Goal: Check status: Check status

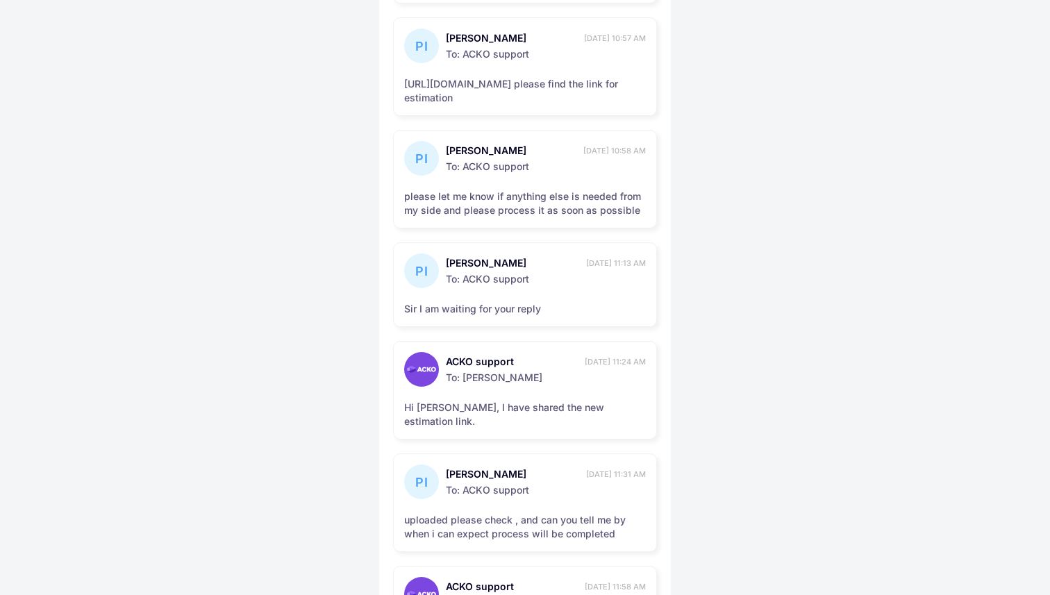
scroll to position [833, 0]
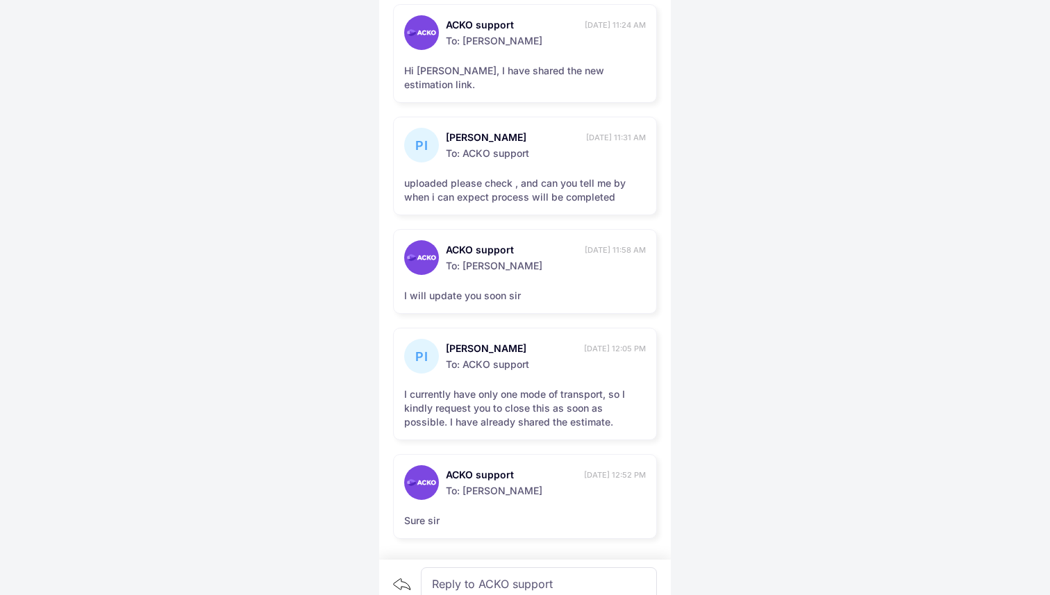
click at [507, 572] on div "Reply to ACKO support" at bounding box center [539, 583] width 236 height 33
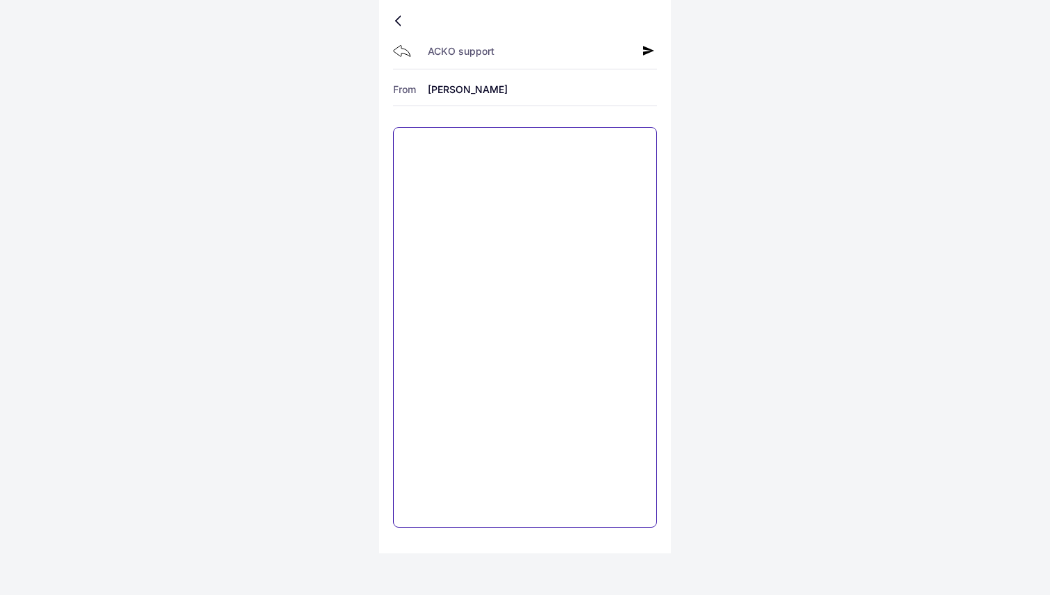
click at [495, 176] on textarea at bounding box center [525, 327] width 264 height 401
type textarea "**********"
paste textarea "**********"
type textarea "**********"
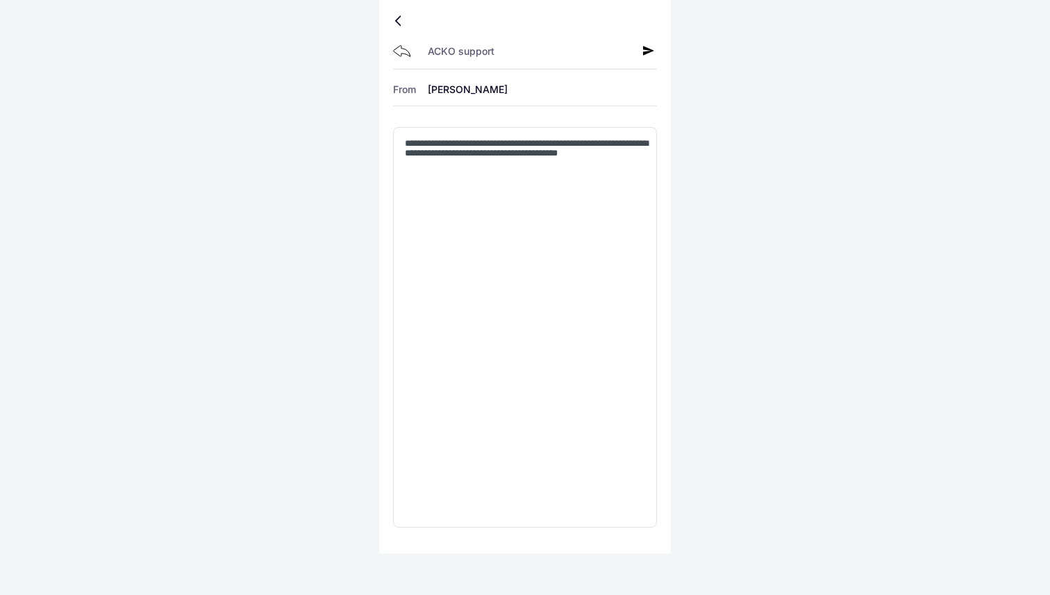
click at [649, 46] on icon at bounding box center [648, 50] width 11 height 11
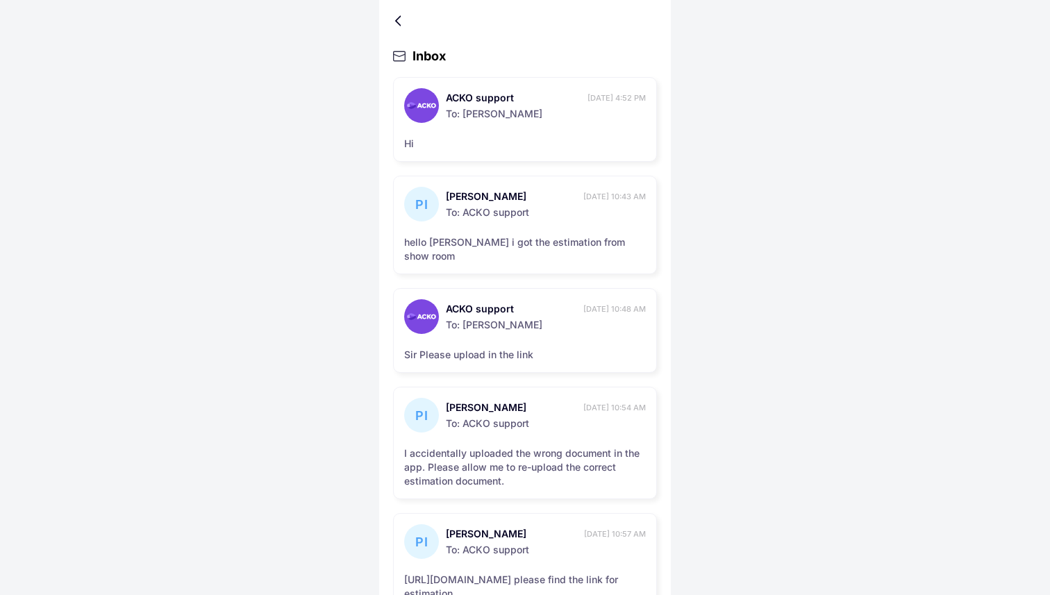
click at [398, 19] on div at bounding box center [401, 20] width 8 height 7
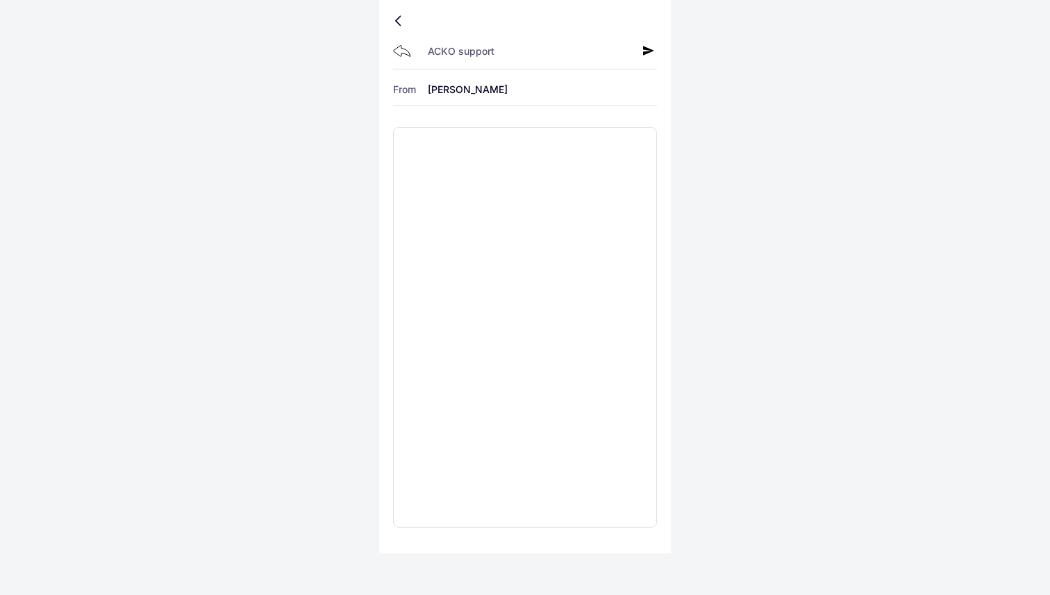
click at [401, 19] on div at bounding box center [401, 20] width 8 height 7
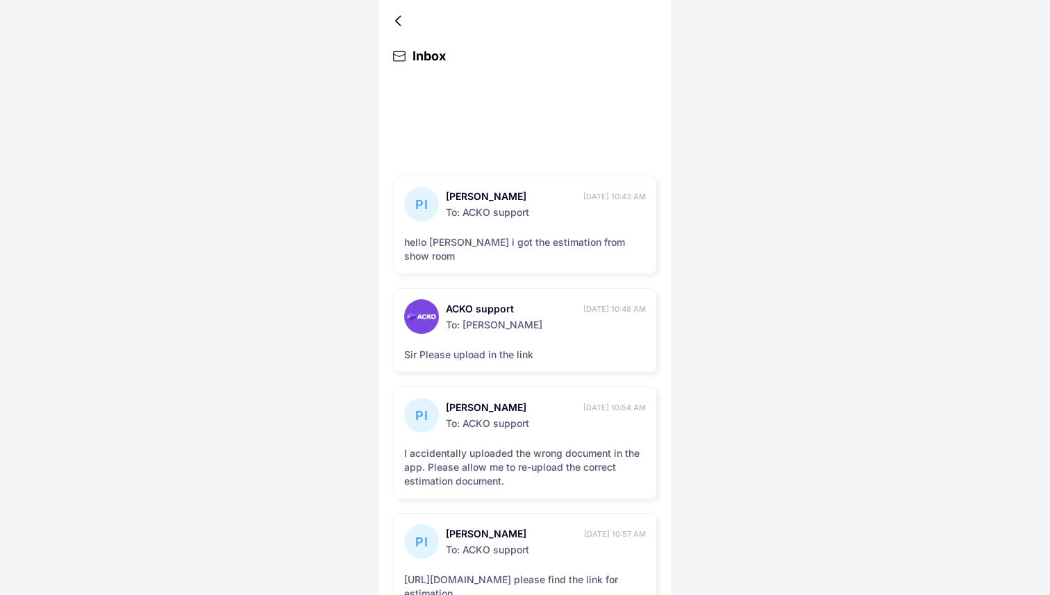
click at [401, 19] on div at bounding box center [401, 20] width 8 height 7
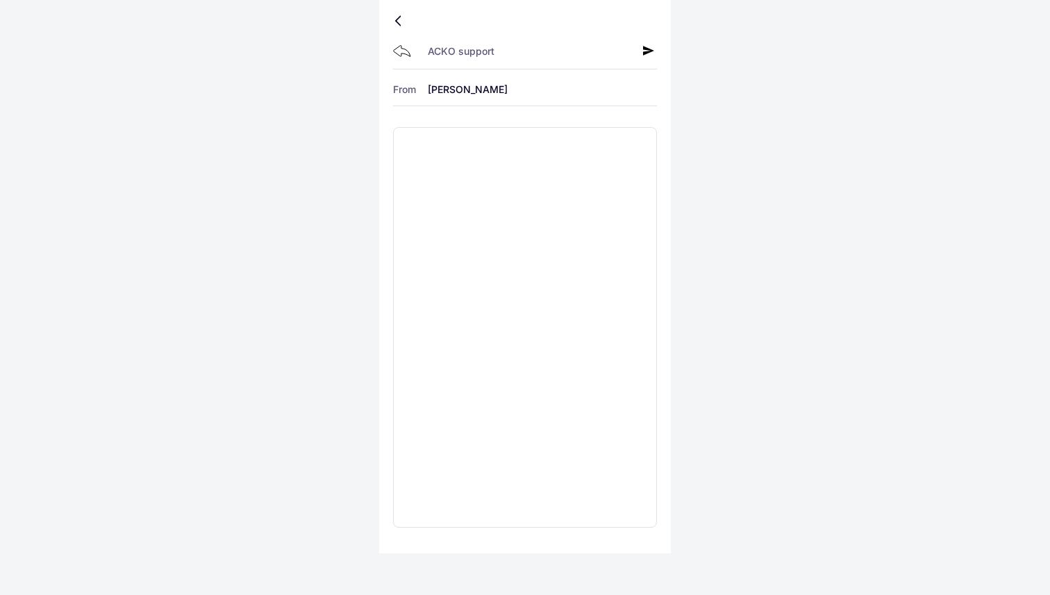
click at [401, 19] on div at bounding box center [401, 20] width 8 height 7
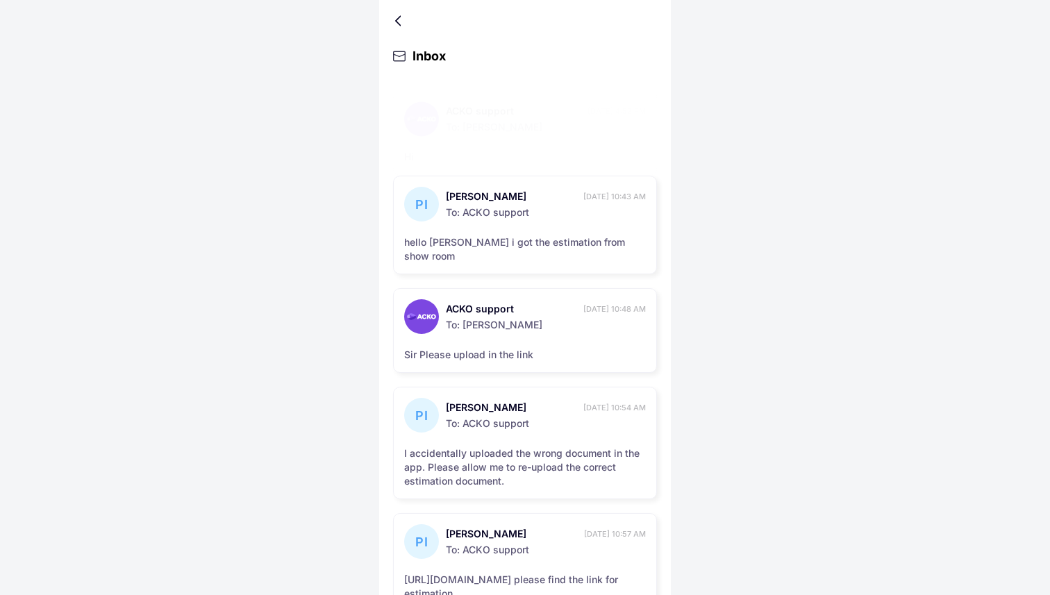
click at [397, 22] on div at bounding box center [401, 20] width 8 height 7
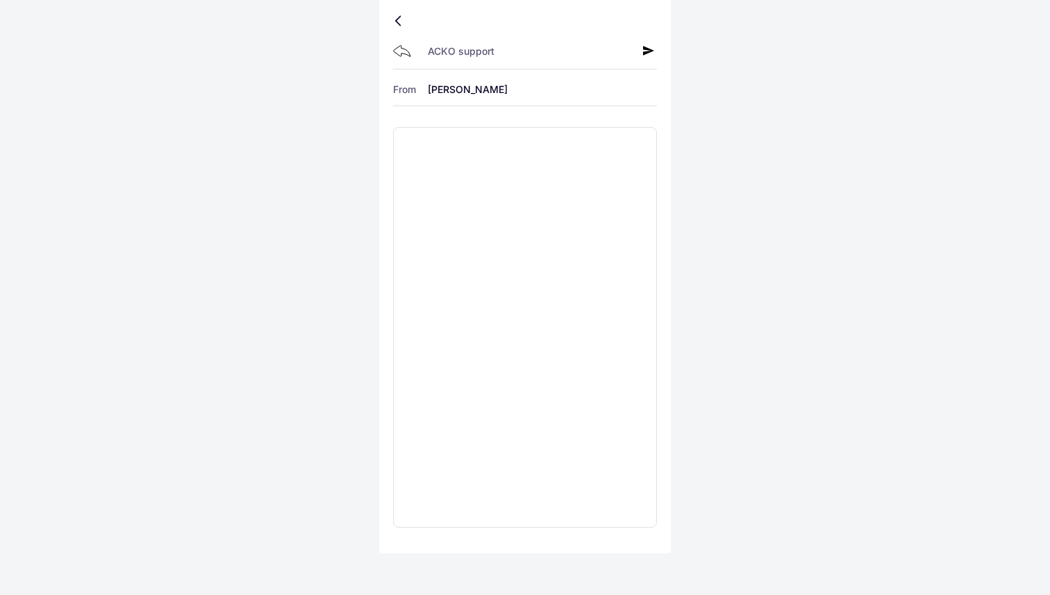
click at [397, 22] on div at bounding box center [401, 20] width 8 height 7
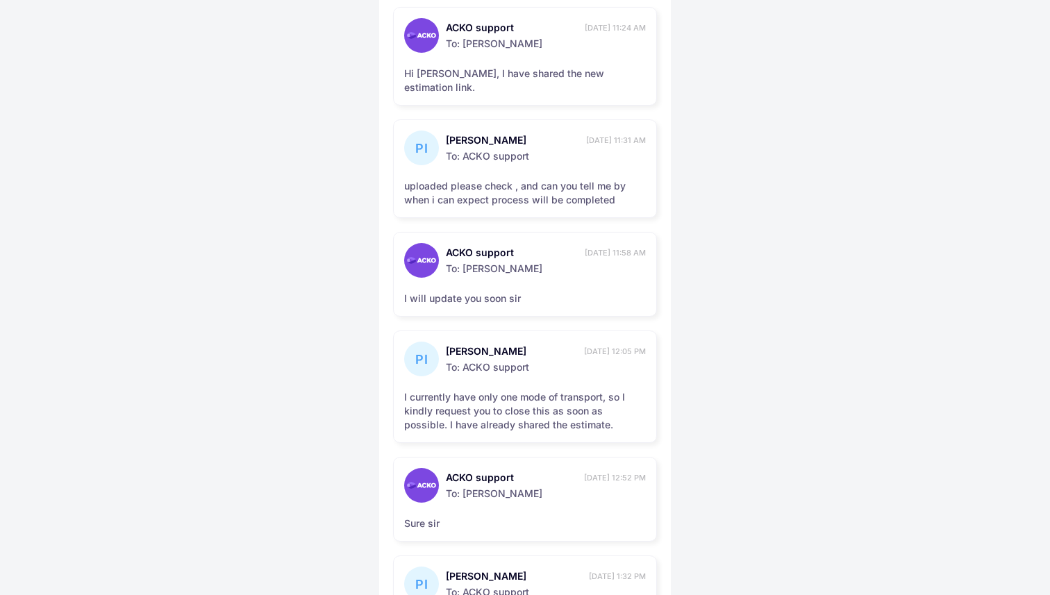
scroll to position [959, 0]
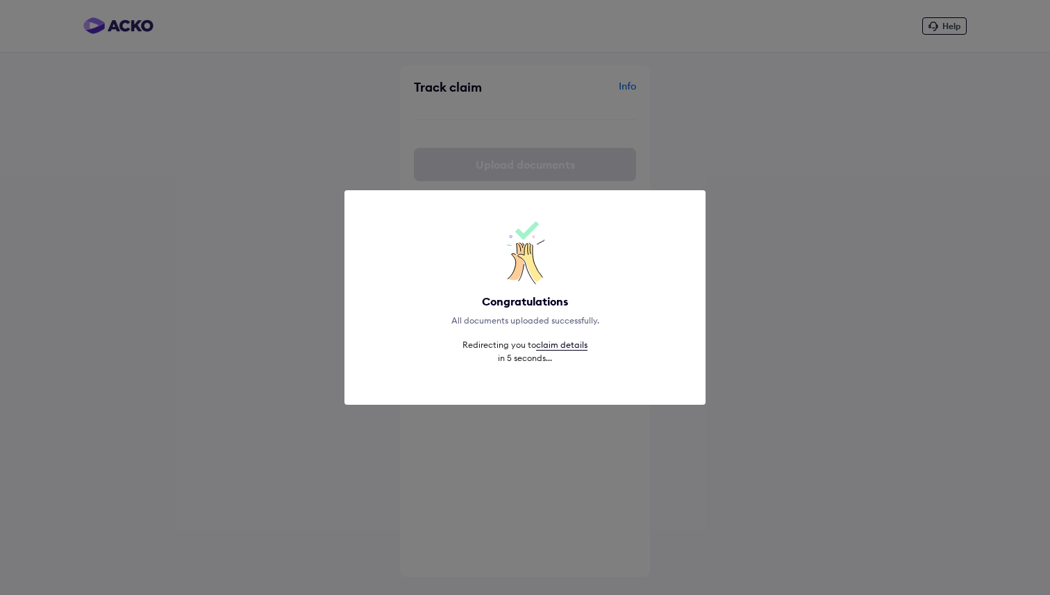
drag, startPoint x: 452, startPoint y: 320, endPoint x: 494, endPoint y: 395, distance: 86.1
click at [495, 395] on div "Congratulations All documents uploaded successfully. Redirecting you to claim d…" at bounding box center [524, 297] width 361 height 215
click at [492, 431] on div "Congratulations All documents uploaded successfully. Redirecting you to claim d…" at bounding box center [525, 297] width 1050 height 595
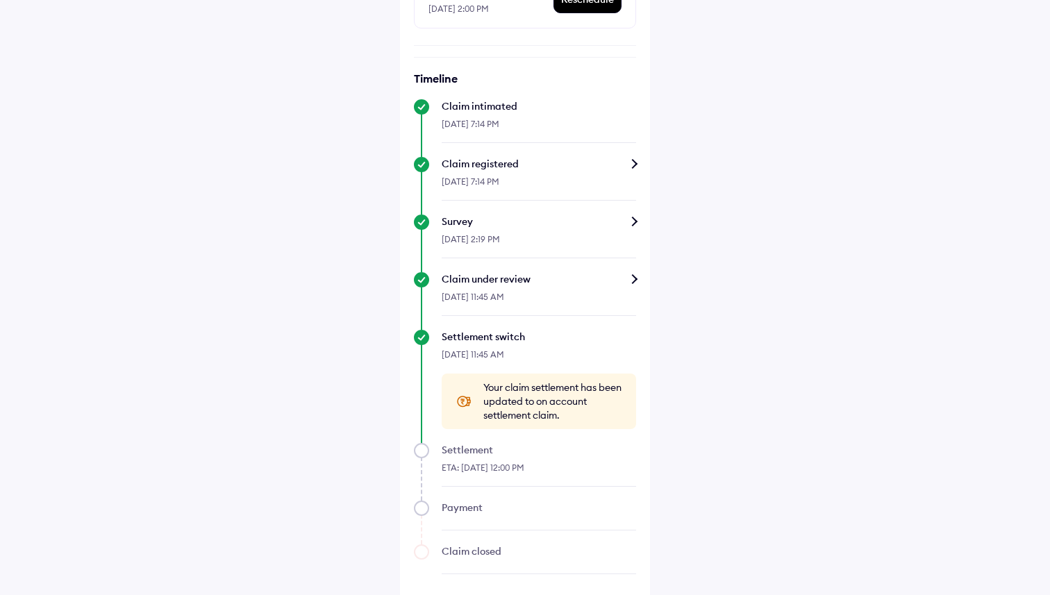
scroll to position [470, 0]
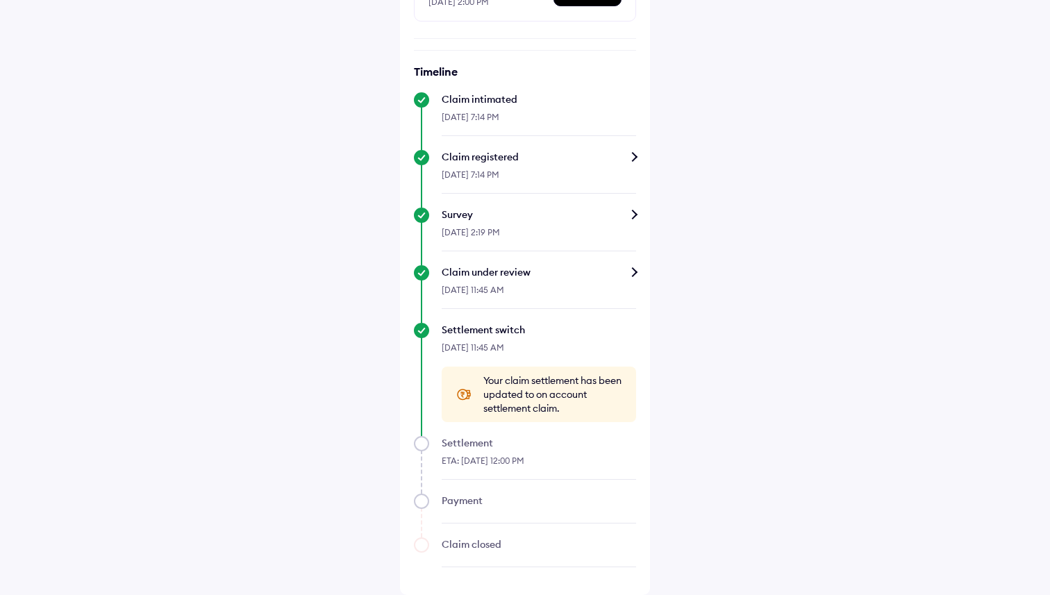
drag, startPoint x: 485, startPoint y: 379, endPoint x: 567, endPoint y: 409, distance: 87.5
click at [567, 409] on span "Your claim settlement has been updated to on account settlement claim." at bounding box center [552, 395] width 139 height 42
click at [568, 413] on span "Your claim settlement has been updated to on account settlement claim." at bounding box center [552, 395] width 139 height 42
drag, startPoint x: 568, startPoint y: 413, endPoint x: 564, endPoint y: 362, distance: 50.9
click at [565, 362] on div "Settlement switch 17-Sep-2025, 11:45 AM Your claim settlement has been updated …" at bounding box center [525, 372] width 222 height 99
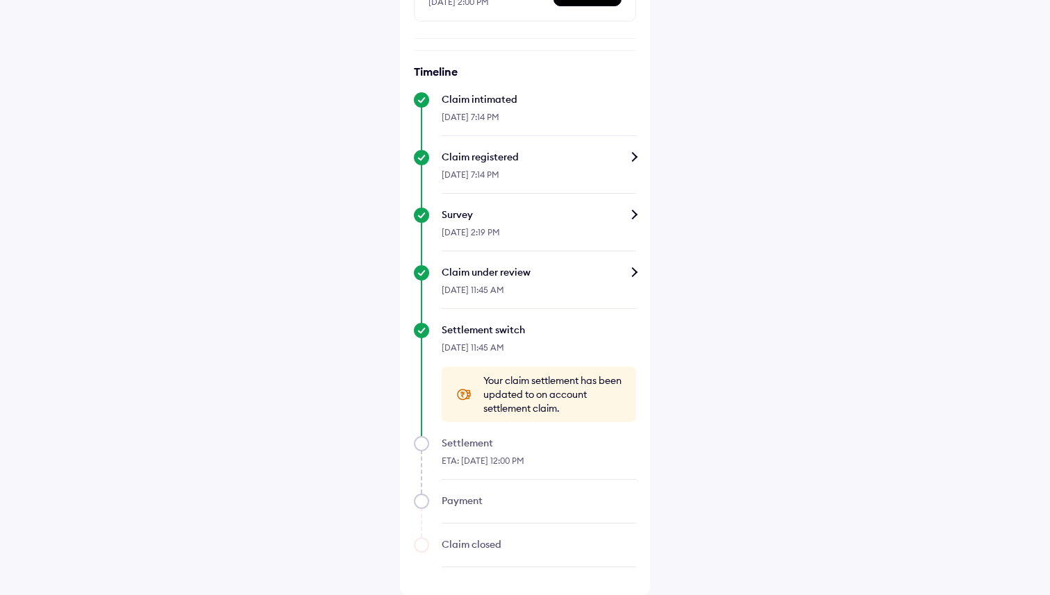
click at [579, 323] on div "Settlement switch" at bounding box center [539, 330] width 194 height 14
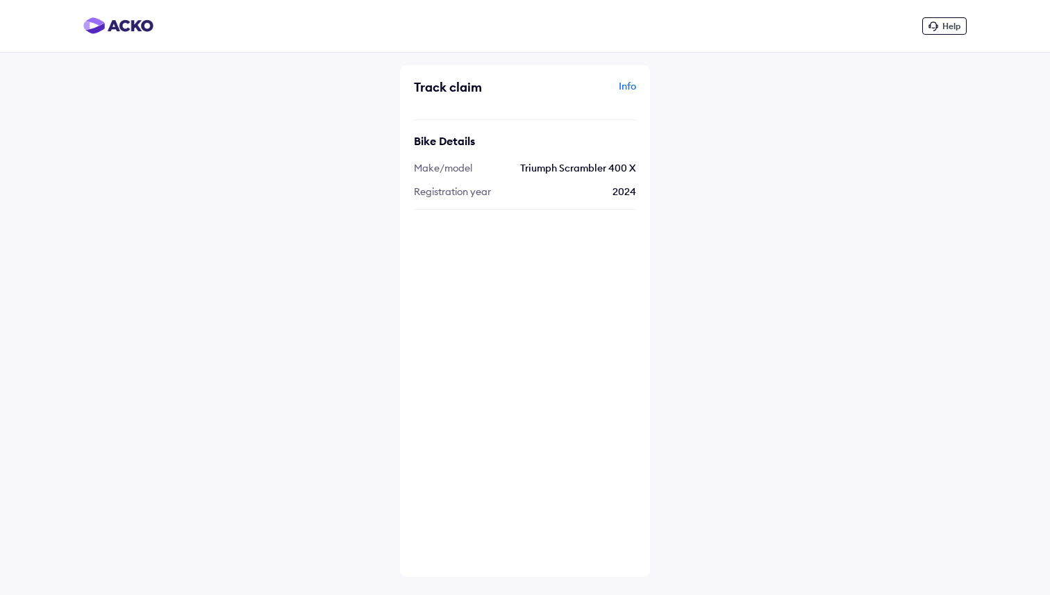
click at [624, 85] on div "Info" at bounding box center [583, 92] width 108 height 26
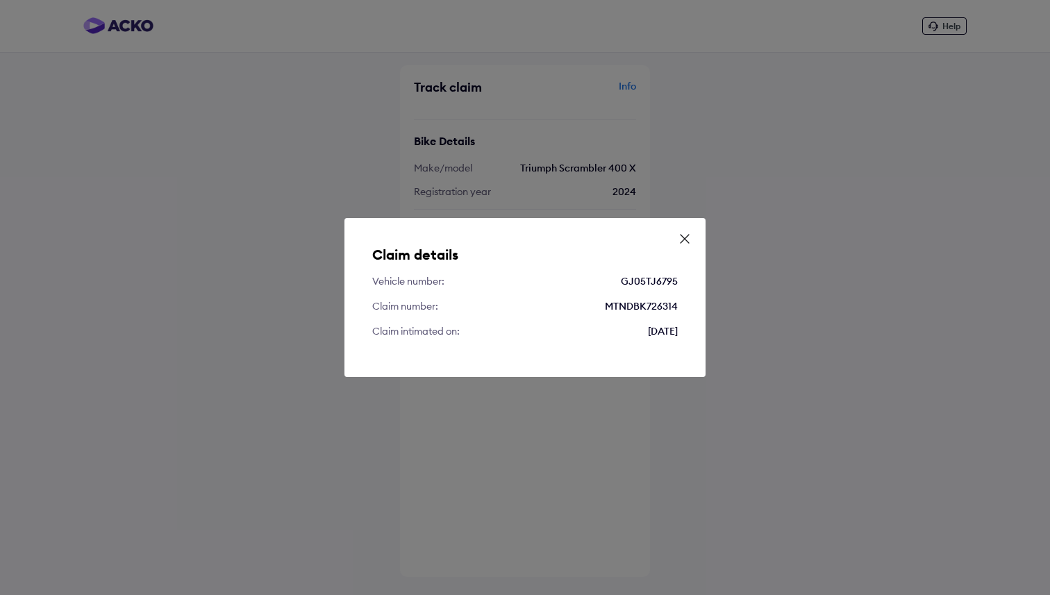
click at [676, 233] on div "Claim details Vehicle number: GJ05TJ6795 Claim number: MTNDBK726314 Claim intim…" at bounding box center [524, 297] width 361 height 159
click at [677, 236] on div "Claim details Vehicle number: GJ05TJ6795 Claim number: MTNDBK726314 Claim intim…" at bounding box center [524, 297] width 361 height 159
click at [684, 236] on icon at bounding box center [685, 239] width 14 height 14
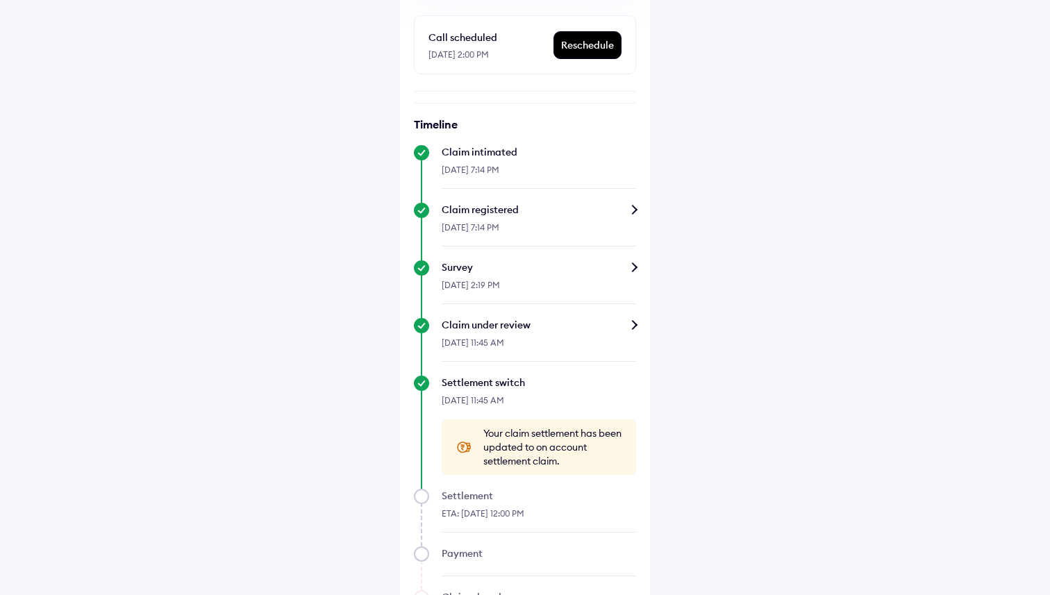
scroll to position [470, 0]
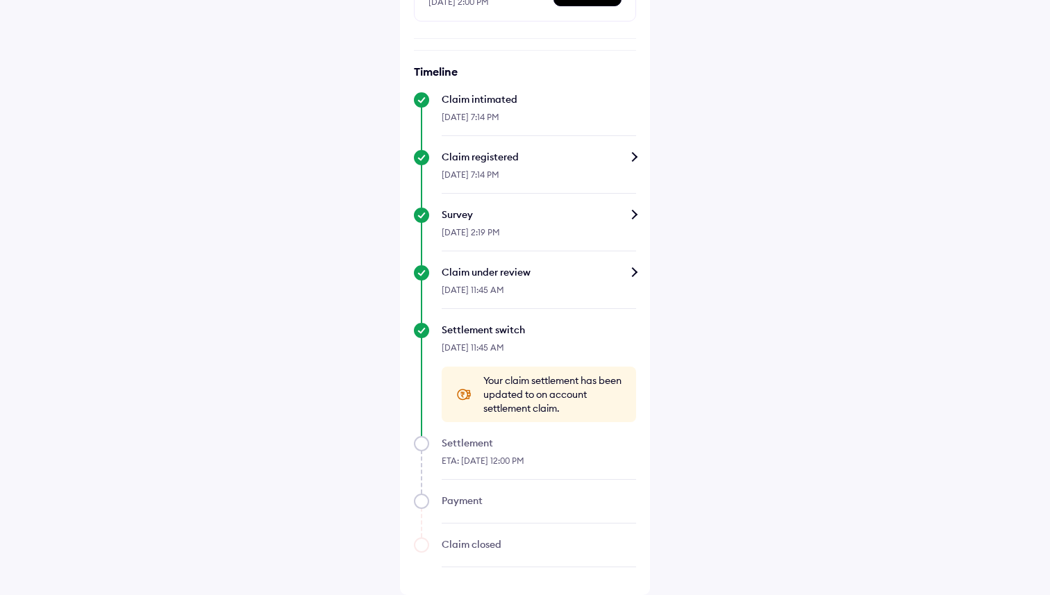
drag, startPoint x: 564, startPoint y: 411, endPoint x: 481, endPoint y: 382, distance: 87.6
click at [481, 382] on div "Your claim settlement has been updated to on account settlement claim." at bounding box center [539, 395] width 194 height 56
click at [534, 408] on span "Your claim settlement has been updated to on account settlement claim." at bounding box center [552, 395] width 139 height 42
drag, startPoint x: 519, startPoint y: 399, endPoint x: 602, endPoint y: 415, distance: 85.0
click at [603, 415] on div "Your claim settlement has been updated to on account settlement claim." at bounding box center [539, 395] width 194 height 56
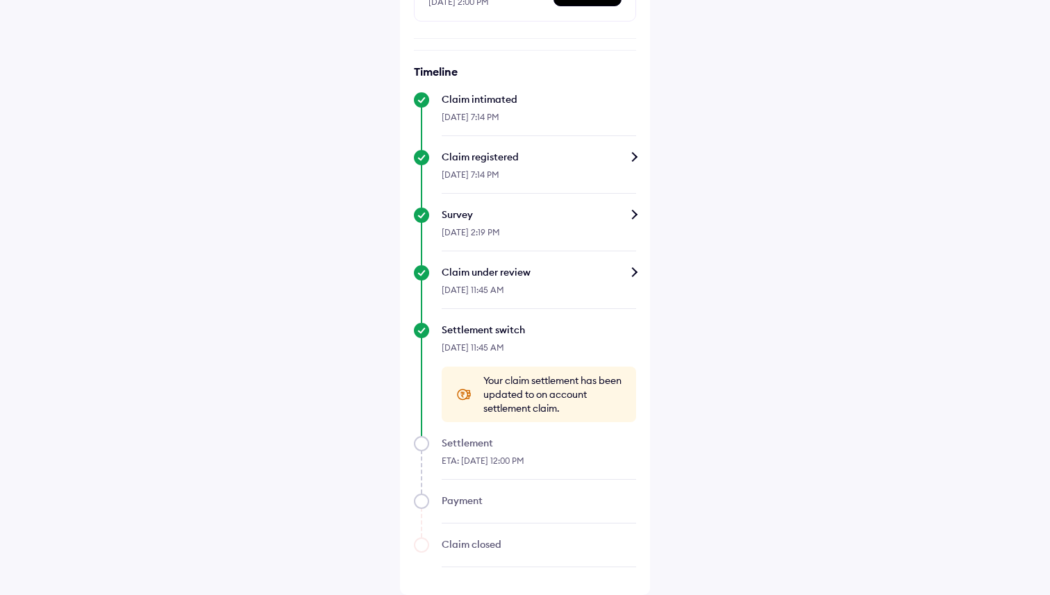
click at [565, 415] on div "Your claim settlement has been updated to on account settlement claim." at bounding box center [539, 395] width 194 height 56
drag, startPoint x: 565, startPoint y: 415, endPoint x: 560, endPoint y: 365, distance: 50.2
click at [560, 365] on div "Settlement switch 17-Sep-2025, 11:45 AM Your claim settlement has been updated …" at bounding box center [525, 372] width 222 height 99
click at [575, 406] on span "Your claim settlement has been updated to on account settlement claim." at bounding box center [552, 395] width 139 height 42
drag, startPoint x: 575, startPoint y: 406, endPoint x: 506, endPoint y: 369, distance: 78.6
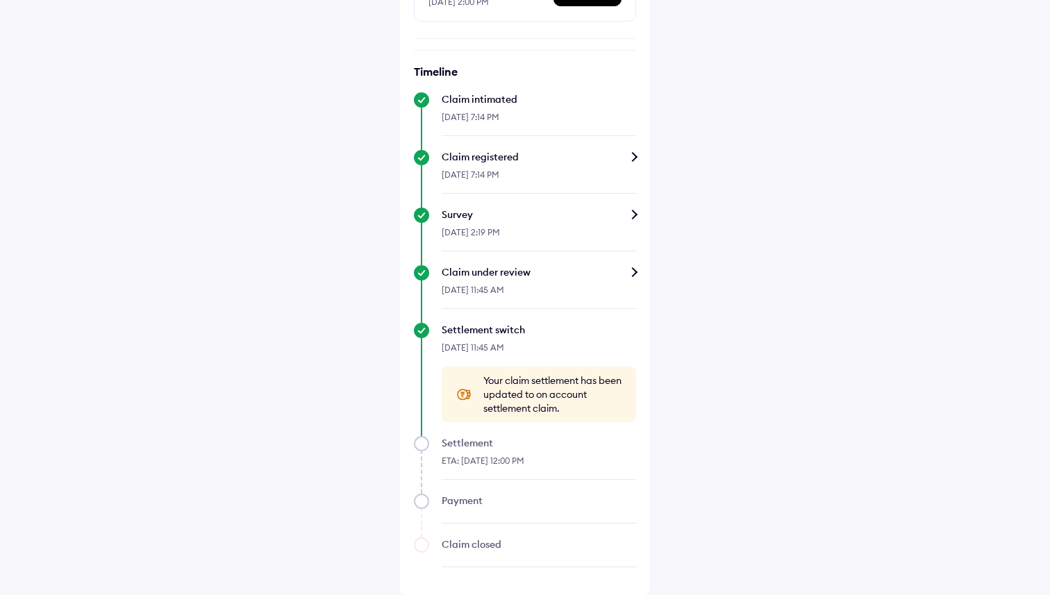
click at [506, 369] on div "Your claim settlement has been updated to on account settlement claim." at bounding box center [539, 395] width 194 height 56
click at [567, 415] on span "Your claim settlement has been updated to on account settlement claim." at bounding box center [552, 395] width 139 height 42
drag, startPoint x: 567, startPoint y: 415, endPoint x: 473, endPoint y: 369, distance: 104.1
click at [473, 369] on div "Your claim settlement has been updated to on account settlement claim." at bounding box center [539, 395] width 194 height 56
click at [572, 466] on div "ETA: 18-Sep-2025, 12:00 PM" at bounding box center [539, 465] width 194 height 30
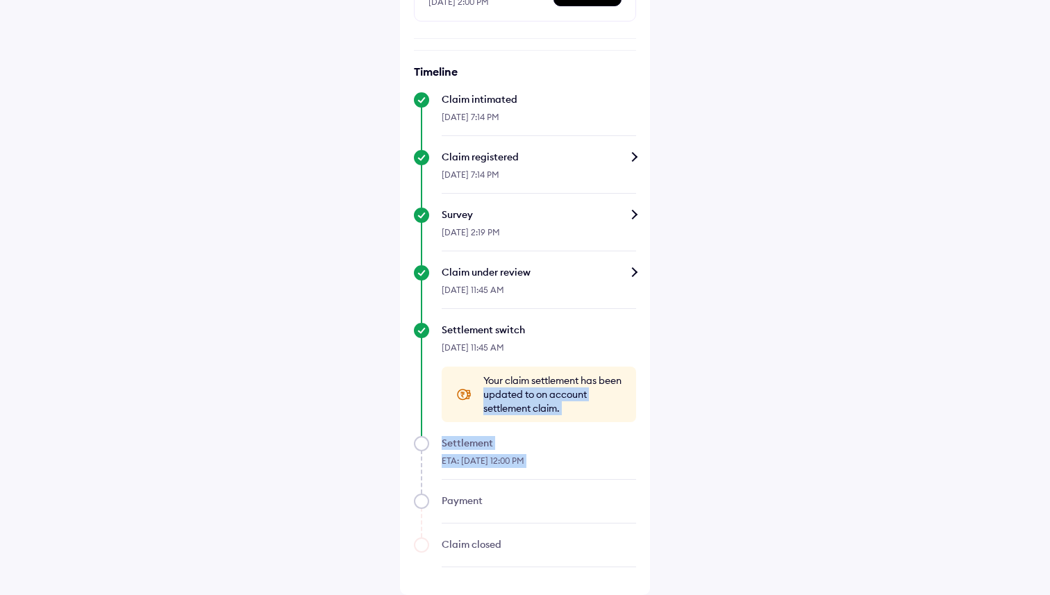
drag, startPoint x: 572, startPoint y: 466, endPoint x: 537, endPoint y: 397, distance: 78.0
click at [538, 397] on div "Timeline Claim intimated 14-Sep-2025, 7:14 PM Claim registered 14-Sep-2025, 7:1…" at bounding box center [525, 316] width 222 height 503
click at [592, 382] on span "Your claim settlement has been updated to on account settlement claim." at bounding box center [552, 395] width 139 height 42
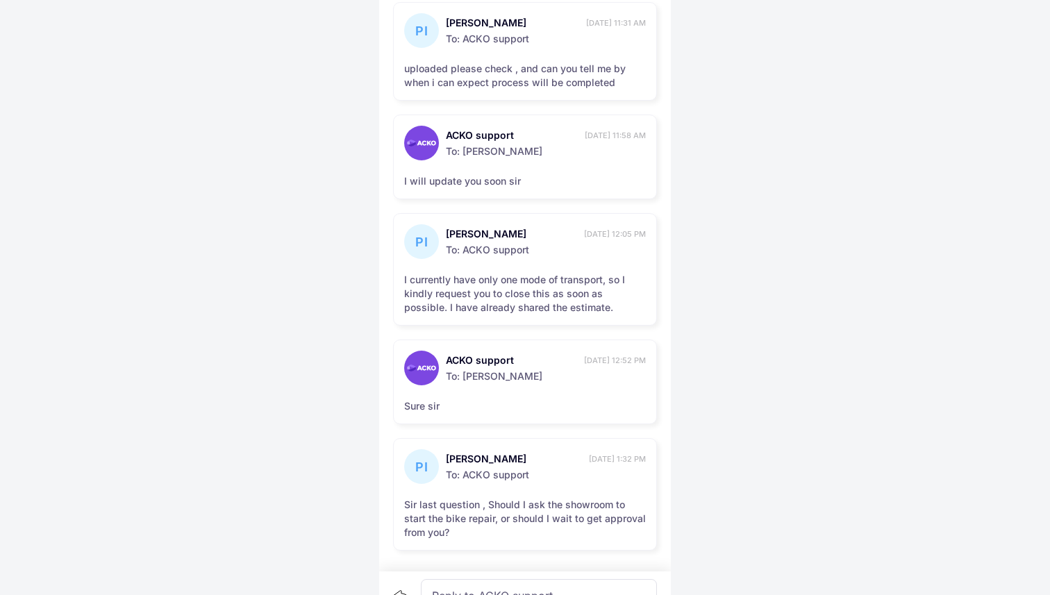
scroll to position [959, 0]
